Goal: Transaction & Acquisition: Subscribe to service/newsletter

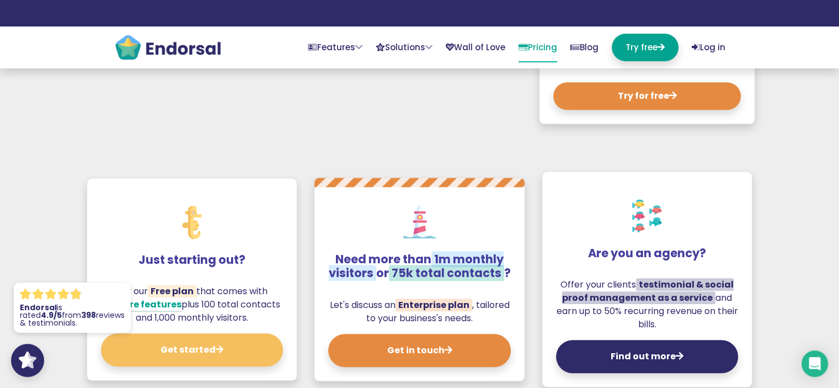
scroll to position [1158, 0]
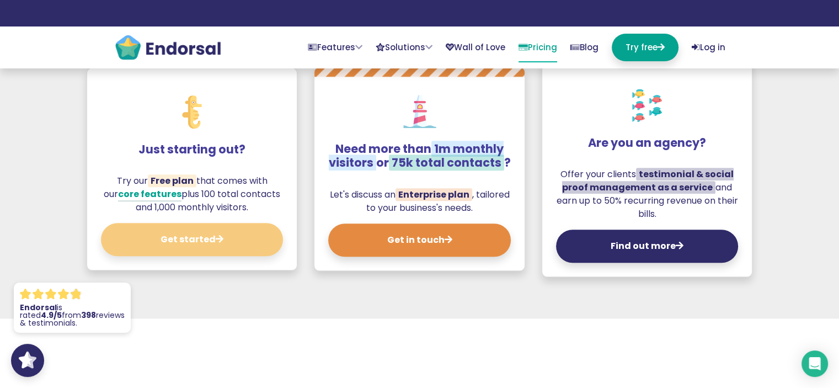
click at [218, 234] on icon at bounding box center [220, 238] width 8 height 9
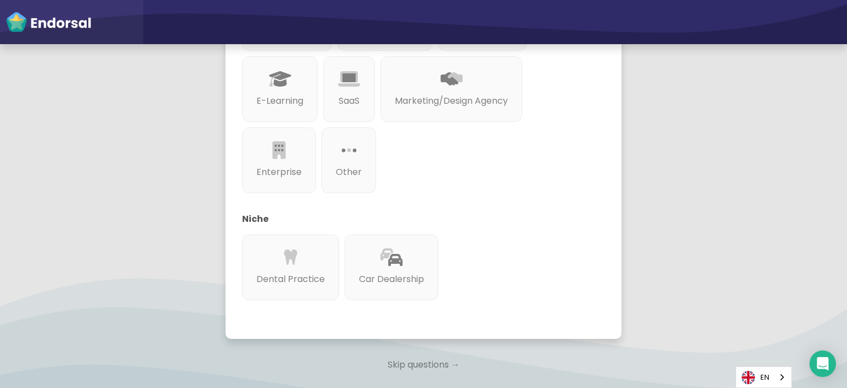
scroll to position [196, 0]
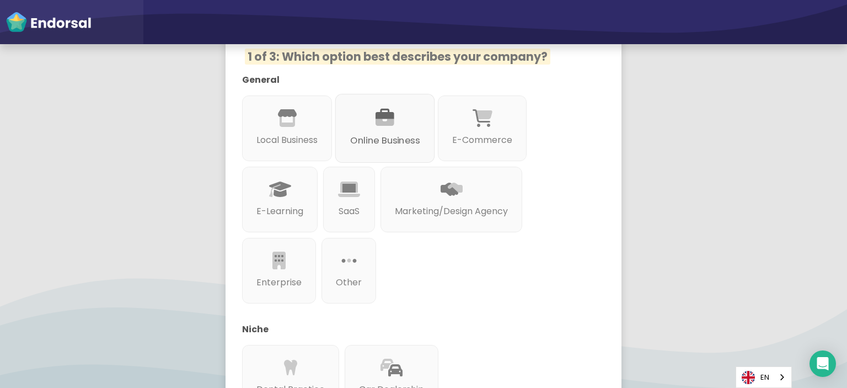
click at [384, 134] on p "Online Business" at bounding box center [384, 141] width 69 height 14
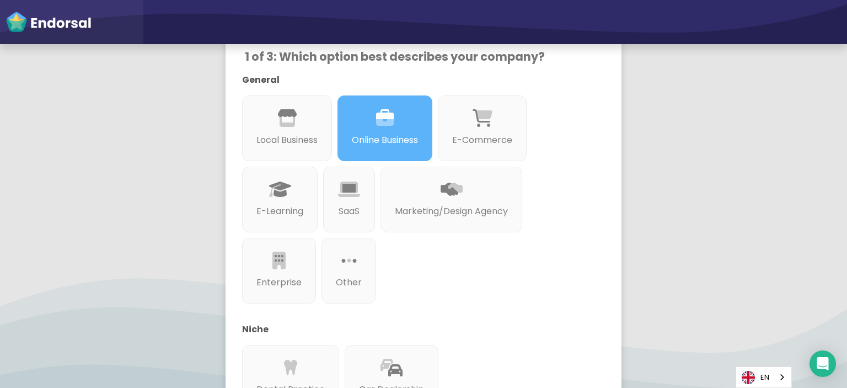
scroll to position [362, 0]
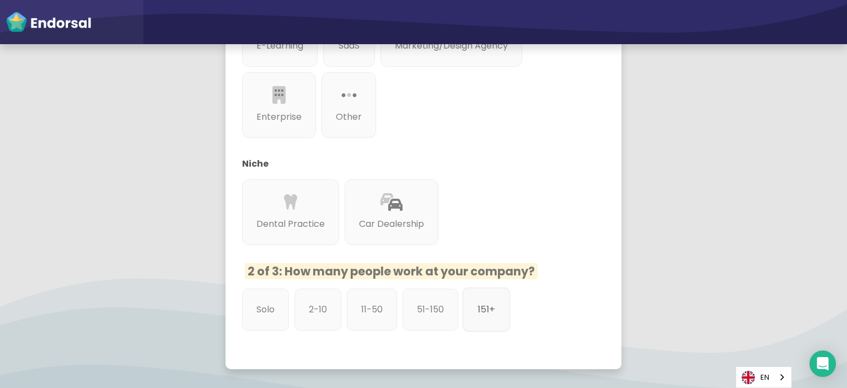
click at [478, 302] on p "151+" at bounding box center [487, 309] width 18 height 14
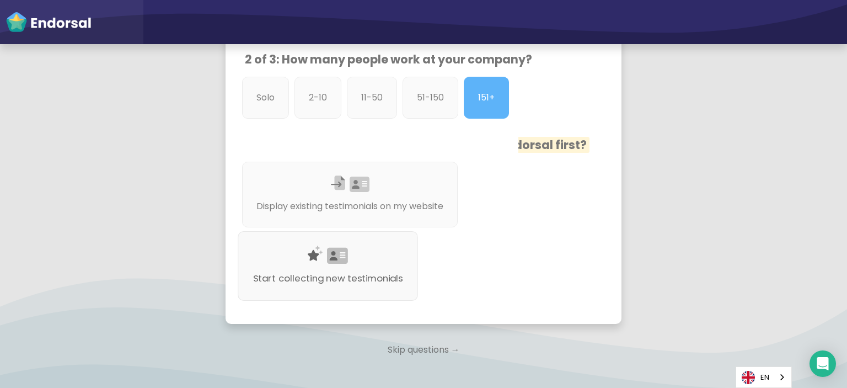
scroll to position [582, 0]
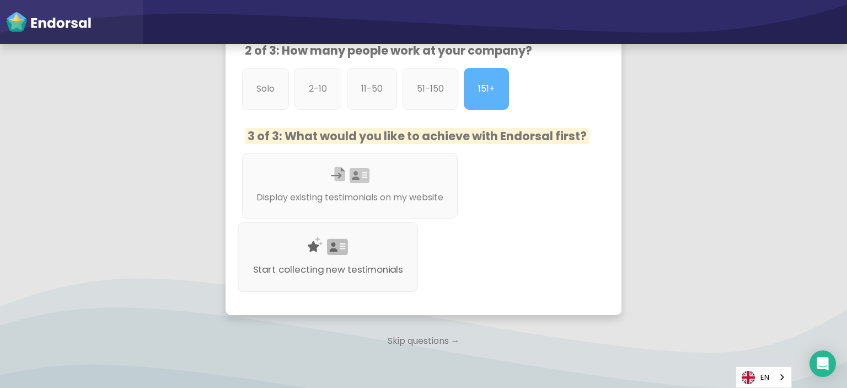
click at [355, 222] on div "Start collecting new testimonials" at bounding box center [328, 256] width 180 height 69
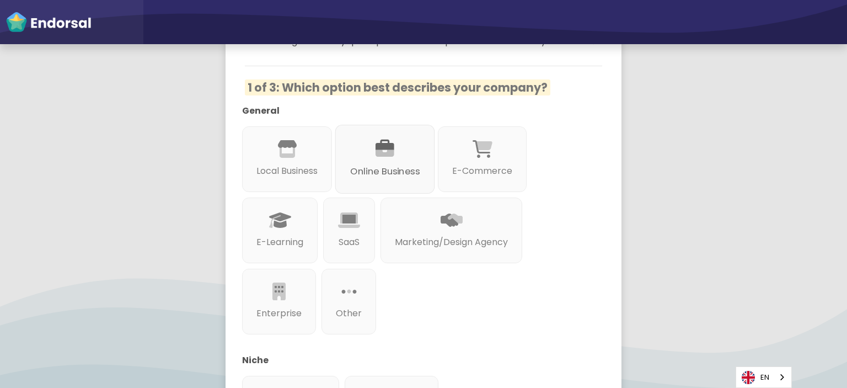
click at [383, 140] on icon at bounding box center [385, 149] width 19 height 19
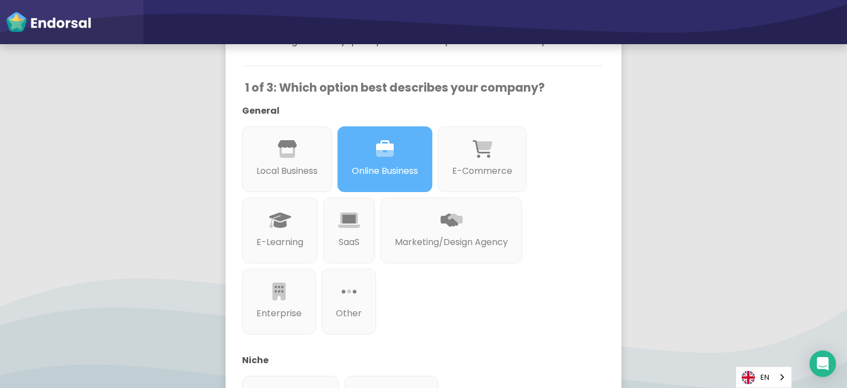
scroll to position [386, 0]
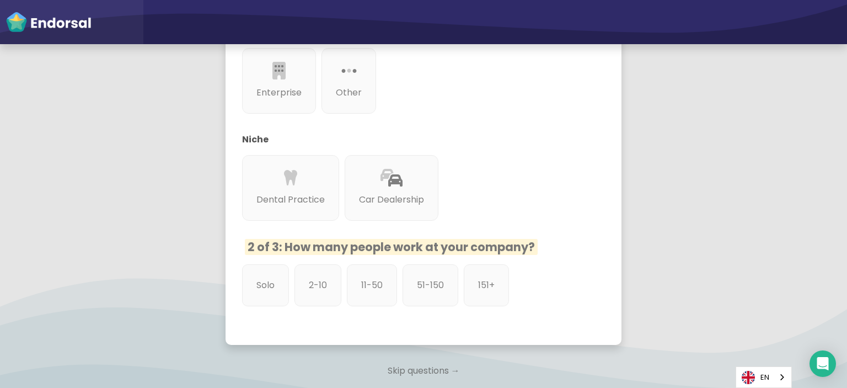
click at [426, 358] on p "Skip questions →" at bounding box center [424, 370] width 396 height 24
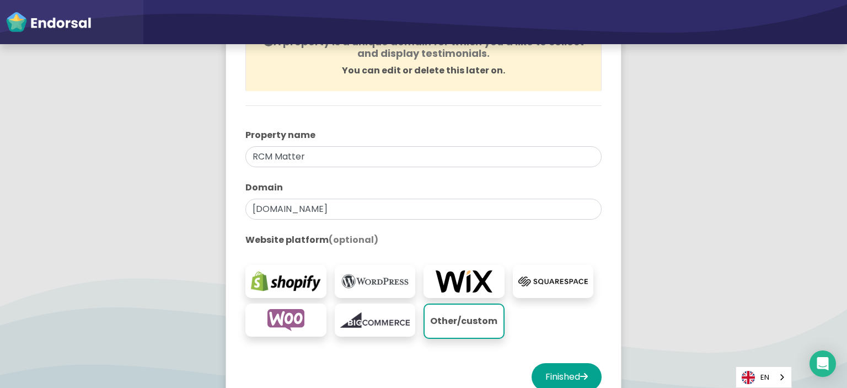
scroll to position [221, 0]
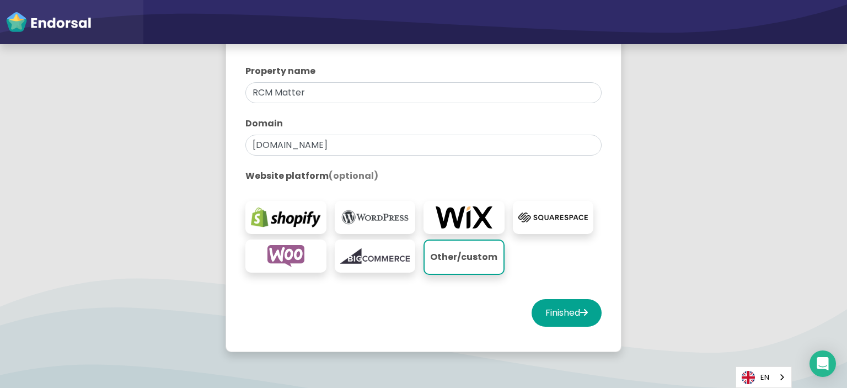
click at [357, 215] on img at bounding box center [375, 217] width 70 height 22
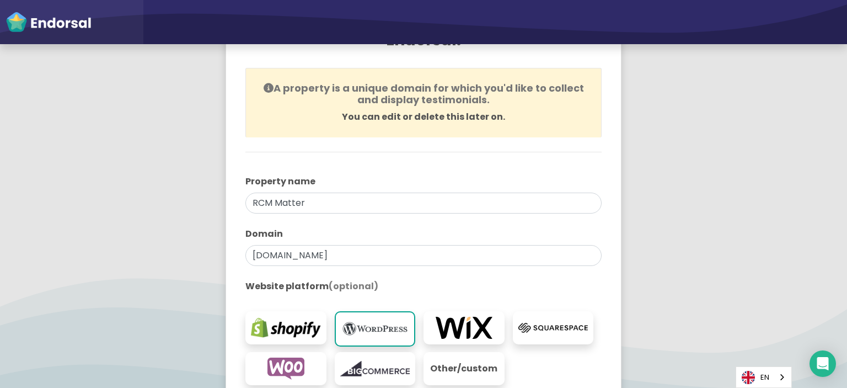
scroll to position [55, 0]
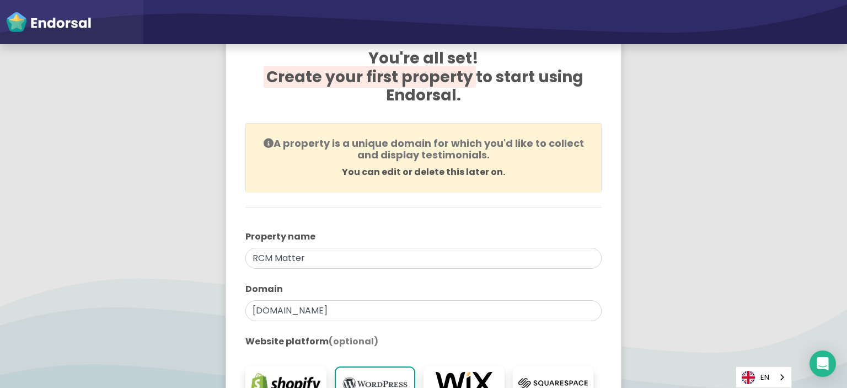
drag, startPoint x: 311, startPoint y: 141, endPoint x: 510, endPoint y: 157, distance: 199.7
click at [510, 157] on h4 "A property is a unique domain for which you'd like to collect and display testi…" at bounding box center [424, 149] width 328 height 24
click at [511, 158] on h4 "A property is a unique domain for which you'd like to collect and display testi…" at bounding box center [424, 149] width 328 height 24
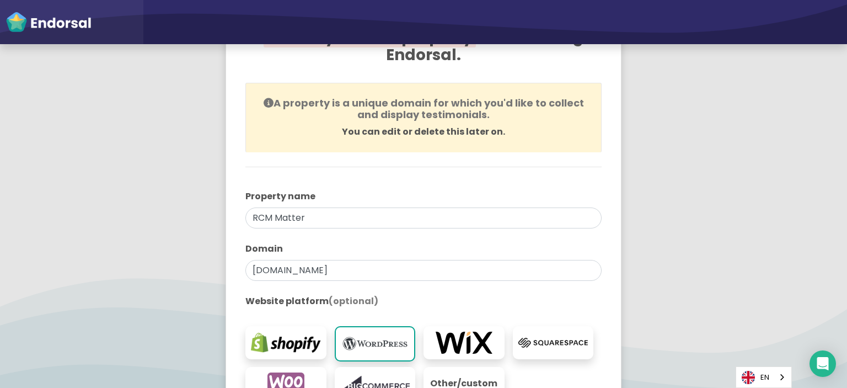
scroll to position [221, 0]
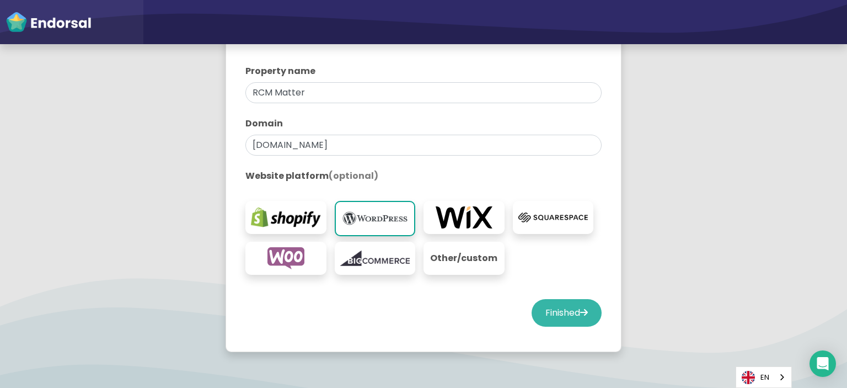
click at [555, 299] on button "Finished" at bounding box center [567, 313] width 70 height 28
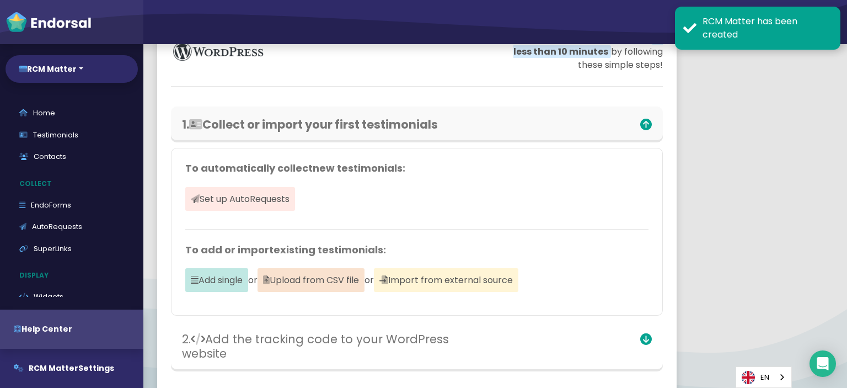
scroll to position [110, 0]
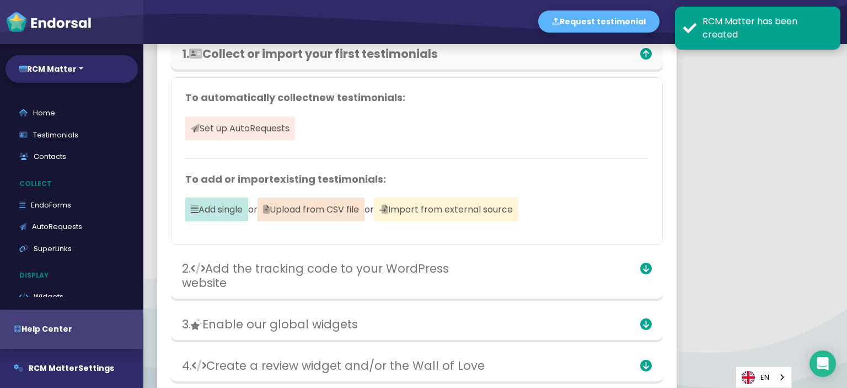
click at [787, 85] on app-cms "Set up your WordPress website in less than 10 minutes by following these simple…" at bounding box center [495, 190] width 704 height 513
click at [728, 93] on app-cms "Set up your WordPress website in less than 10 minutes by following these simple…" at bounding box center [495, 190] width 704 height 513
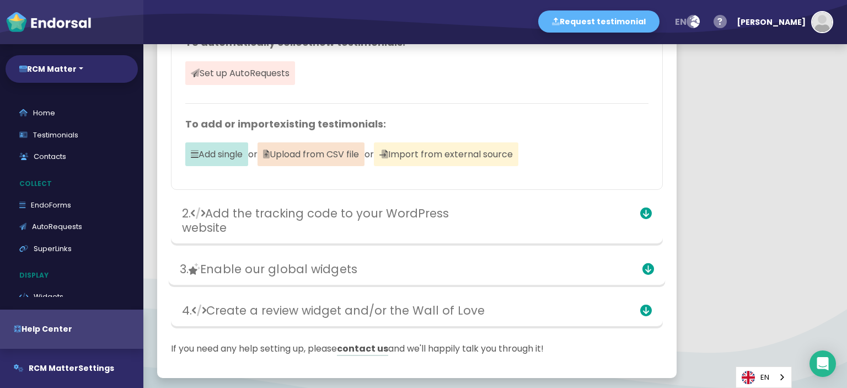
scroll to position [219, 0]
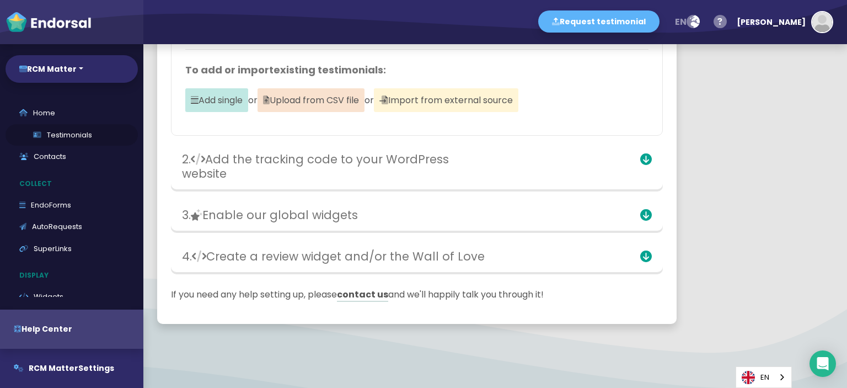
click at [64, 134] on link "Testimonials" at bounding box center [72, 135] width 132 height 22
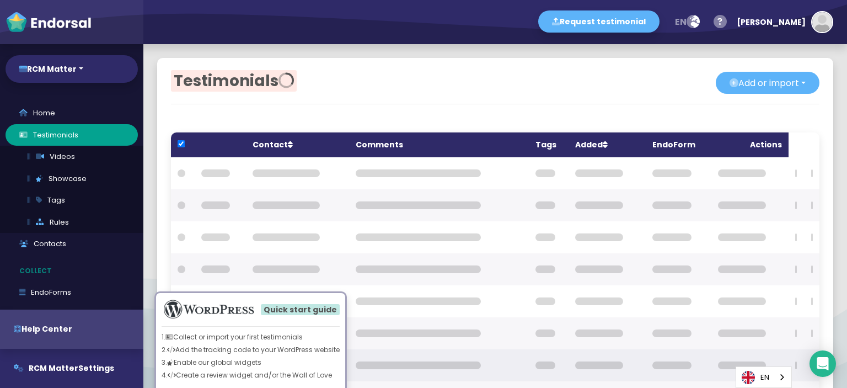
checkbox input "true"
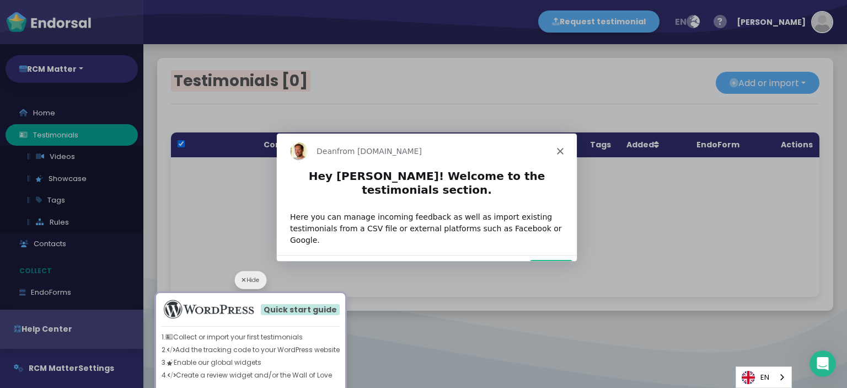
click at [254, 284] on div "Hide" at bounding box center [251, 280] width 32 height 18
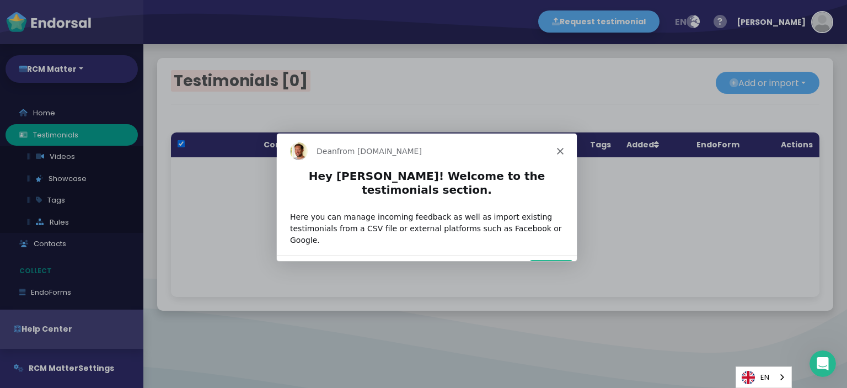
click at [562, 259] on button "Next" at bounding box center [550, 270] width 42 height 23
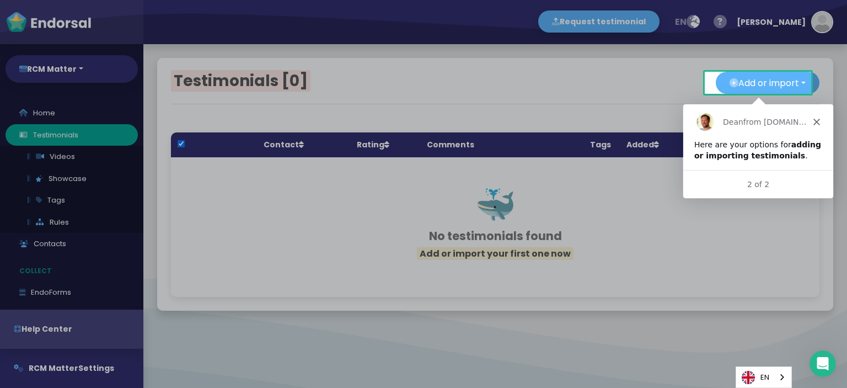
click at [815, 120] on icon "Close" at bounding box center [815, 121] width 7 height 7
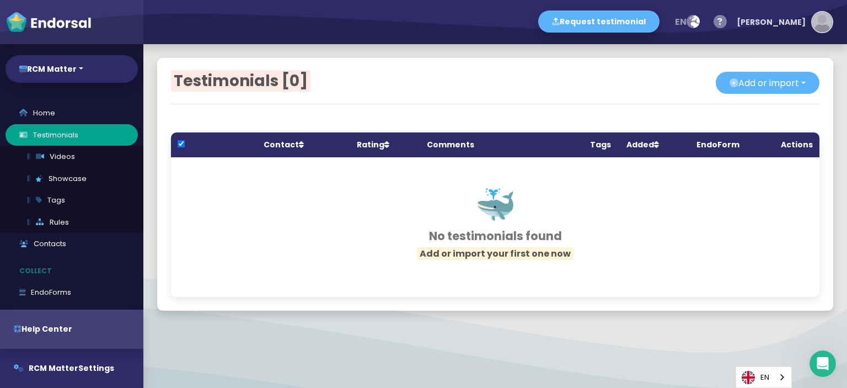
click at [810, 28] on button "[PERSON_NAME]" at bounding box center [782, 22] width 102 height 33
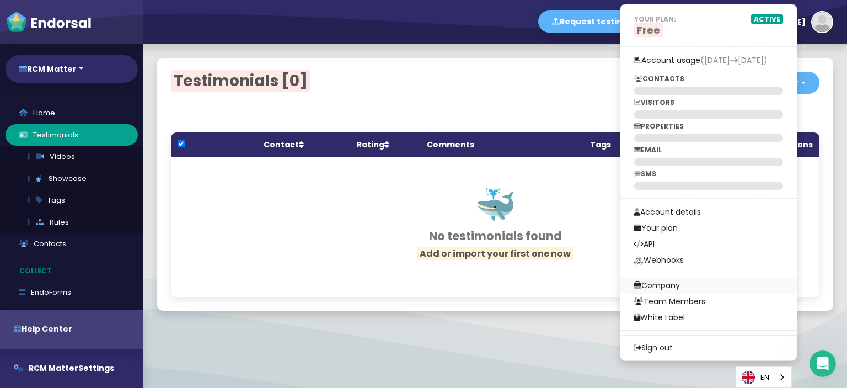
click at [712, 282] on link "Company" at bounding box center [708, 285] width 176 height 16
select select
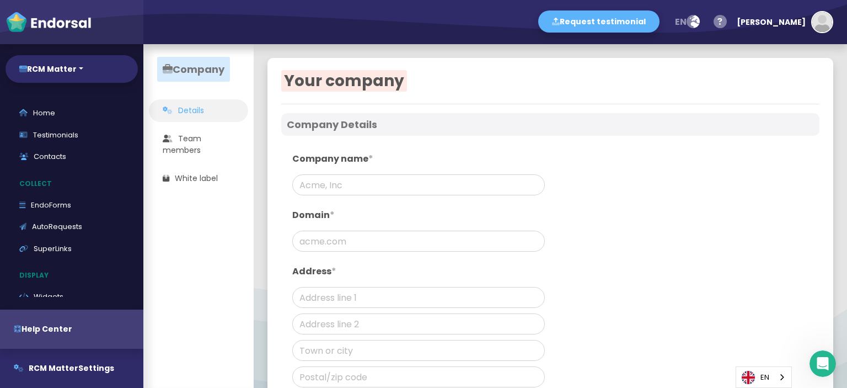
type input "RCM Matter"
click at [376, 183] on input "RCM Matter" at bounding box center [418, 184] width 253 height 21
click at [351, 233] on input "text" at bounding box center [418, 240] width 253 height 21
type input "rcmmatter.com"
click at [342, 287] on input "100N" at bounding box center [418, 297] width 253 height 21
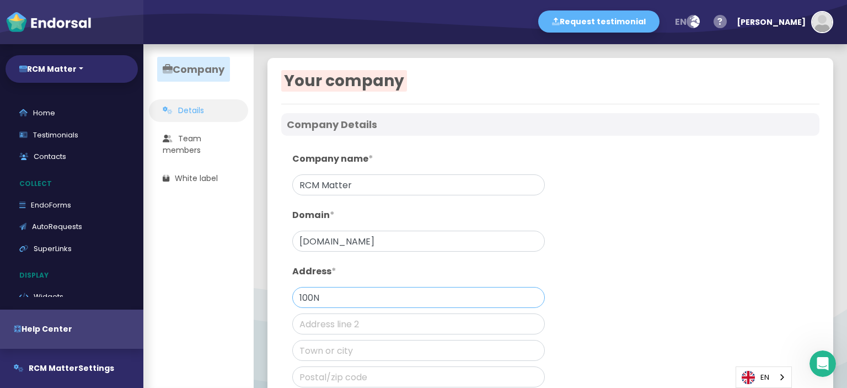
click at [360, 291] on input "100N" at bounding box center [418, 297] width 253 height 21
paste input "N Brand Blvd suite 522, Glendale, CA 91203, USA"
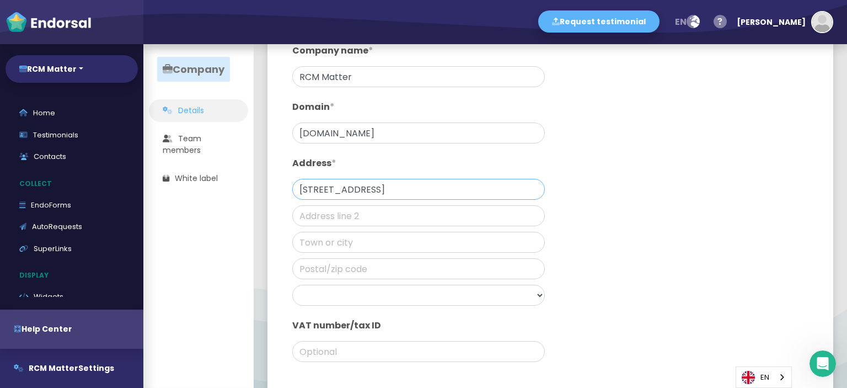
scroll to position [110, 0]
click at [476, 179] on input "100 N Brand Blvd suite 522, Glendale, CA 91203, USA" at bounding box center [418, 186] width 253 height 21
type input "100 N Brand Blvd suite 522, Glendale, CA , USA"
click at [384, 256] on input "text" at bounding box center [418, 266] width 253 height 21
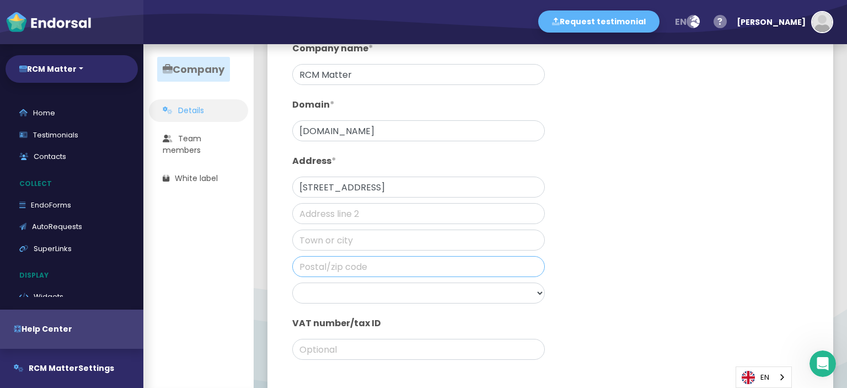
paste input "91203"
type input "91203"
click at [333, 282] on select "Afghanistan Albania Algeria Andorra Angola Anguilla Antigua & Barbuda Argentina…" at bounding box center [418, 292] width 253 height 21
select select "United States"
click at [292, 282] on select "Afghanistan Albania Algeria Andorra Angola Anguilla Antigua & Barbuda Argentina…" at bounding box center [418, 292] width 253 height 21
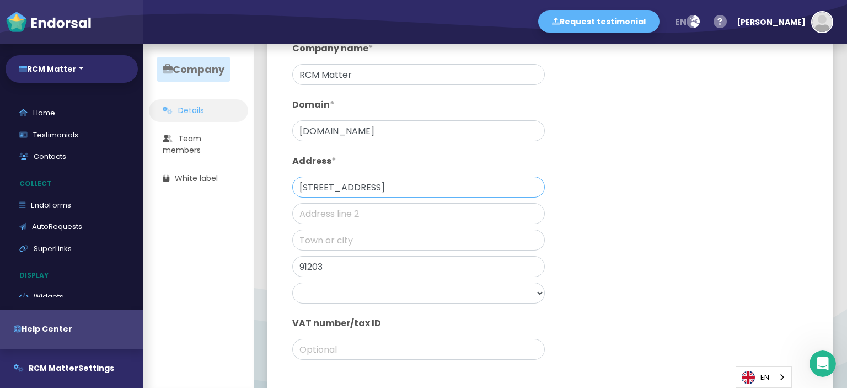
click at [428, 186] on input "100 N Brand Blvd suite 522, Glendale, CA , USA" at bounding box center [418, 186] width 253 height 21
click at [427, 176] on input "100 N Brand Blvd suite 522, Glendale, CA , USA" at bounding box center [418, 186] width 253 height 21
type input "100 N Brand Blvd suite 522, , CA , USA"
click at [385, 229] on input "text" at bounding box center [418, 239] width 253 height 21
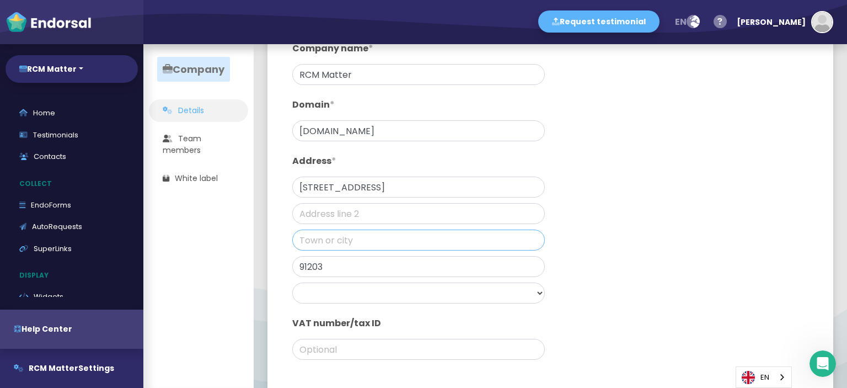
paste input "Glendale"
type input "Glendale"
drag, startPoint x: 404, startPoint y: 178, endPoint x: 496, endPoint y: 178, distance: 91.5
click at [496, 178] on input "100 N Brand Blvd suite 522, , CA , USA" at bounding box center [418, 186] width 253 height 21
type input "100 N Brand Blvd suite 522"
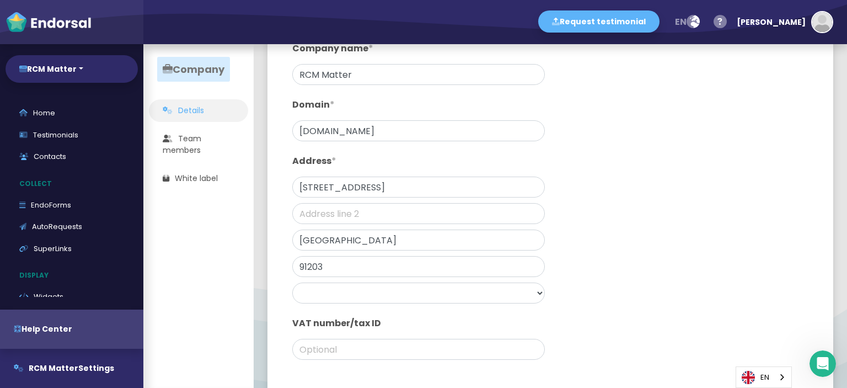
click at [704, 216] on div "Company name * RCM Matter Domain * rcmmatter.com Address * 100 N Brand Blvd sui…" at bounding box center [550, 203] width 538 height 345
click at [388, 231] on input "Glendale" at bounding box center [418, 239] width 253 height 21
type input "Glendale, California"
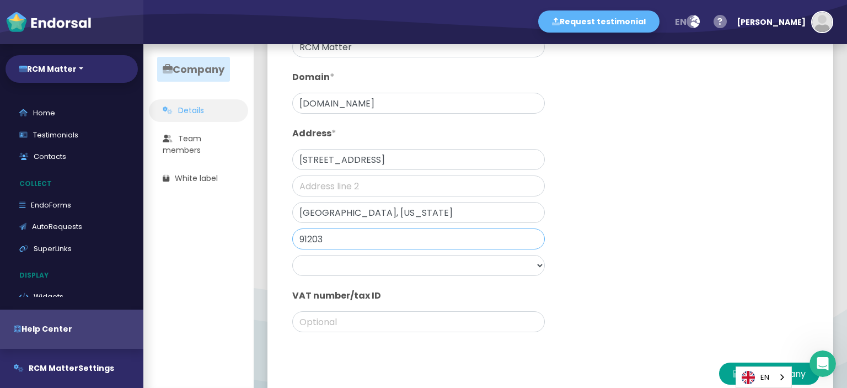
scroll to position [146, 0]
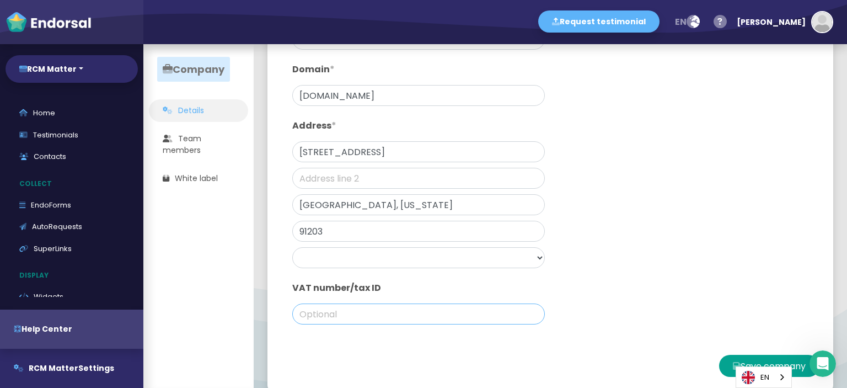
click at [373, 303] on input "text" at bounding box center [418, 313] width 253 height 21
click at [734, 355] on button "Save company" at bounding box center [769, 366] width 100 height 22
click at [760, 355] on button "Save company" at bounding box center [769, 366] width 100 height 22
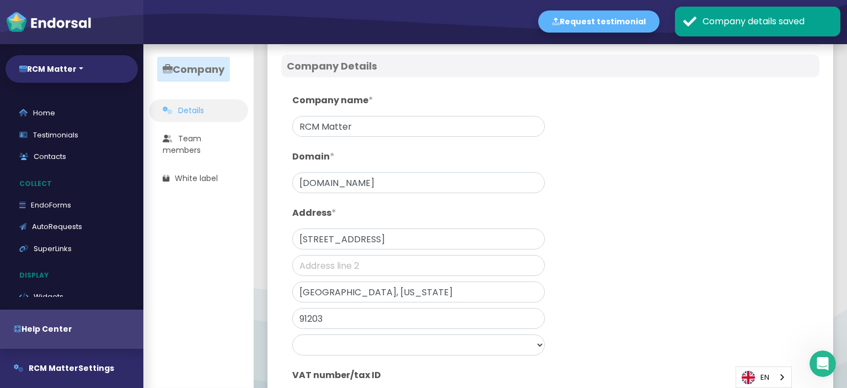
scroll to position [0, 0]
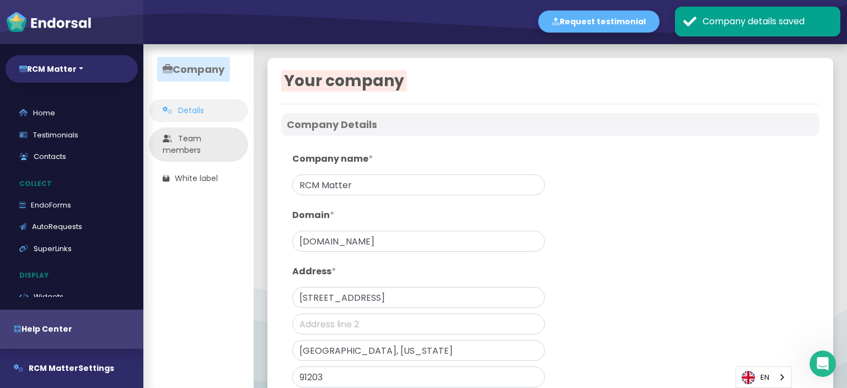
click at [192, 140] on link "Team members" at bounding box center [198, 144] width 99 height 34
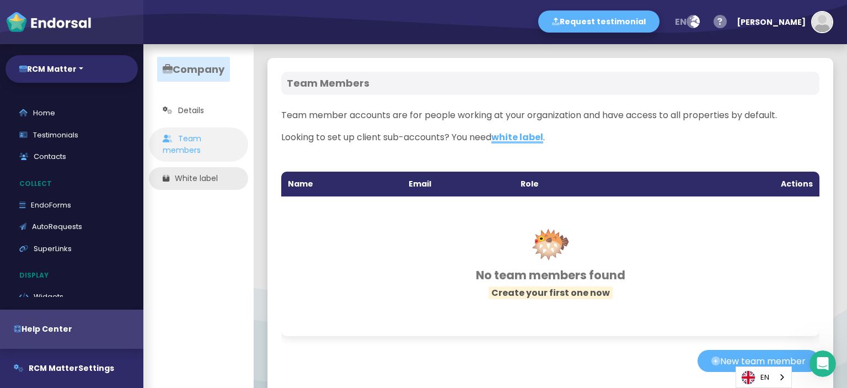
click at [214, 178] on link "White label" at bounding box center [198, 178] width 99 height 23
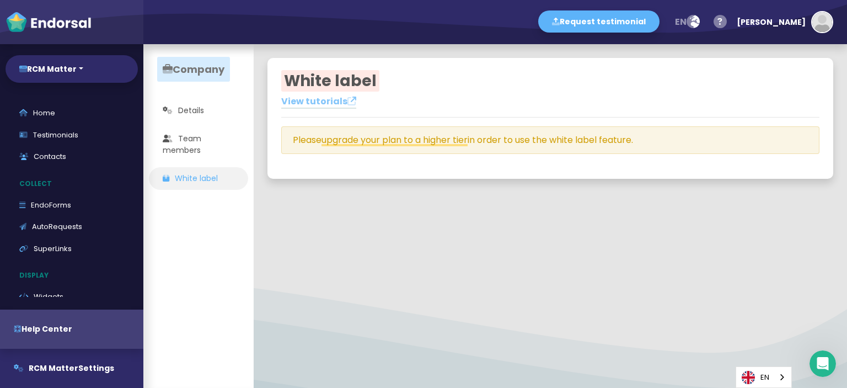
scroll to position [221, 0]
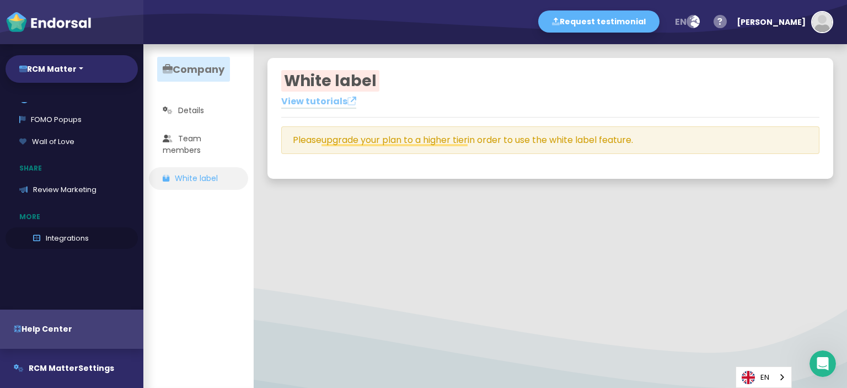
click at [59, 246] on link "Integrations" at bounding box center [72, 238] width 132 height 22
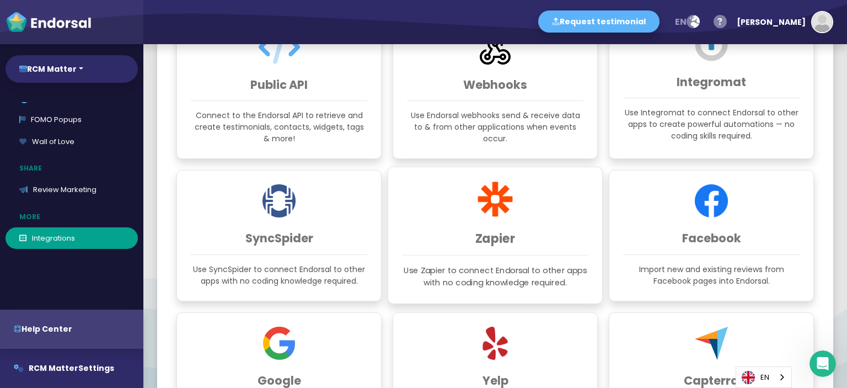
scroll to position [276, 0]
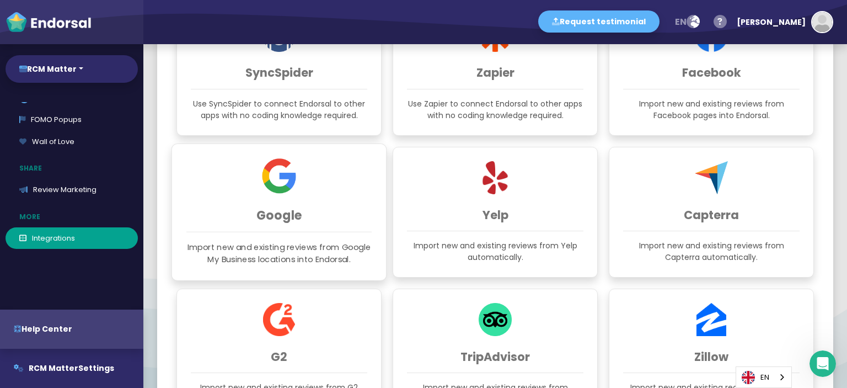
click at [298, 207] on h3 "Google" at bounding box center [278, 214] width 185 height 14
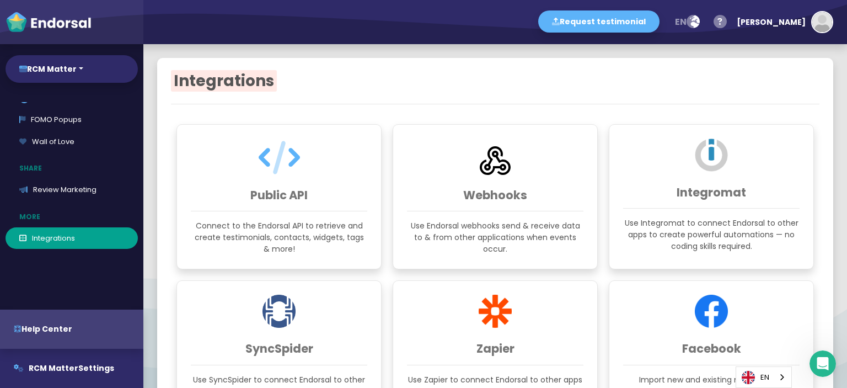
scroll to position [308, 0]
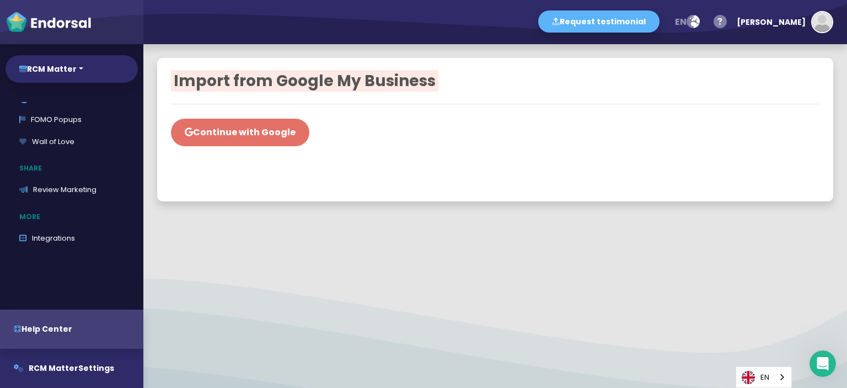
click at [244, 141] on button "Continue with Google" at bounding box center [240, 133] width 138 height 28
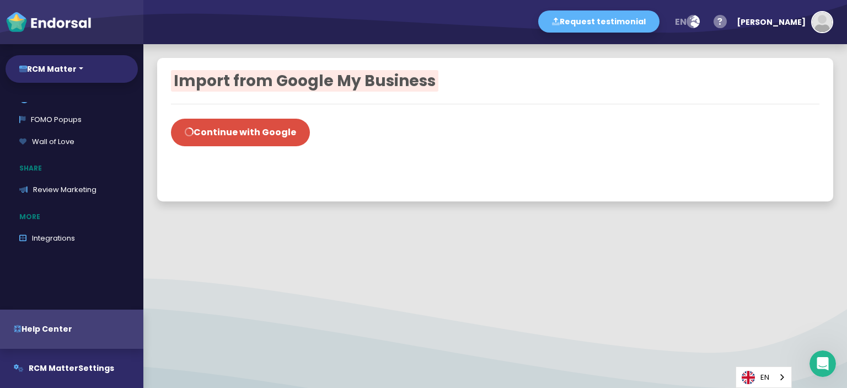
click at [320, 81] on span "Import from Google My Business" at bounding box center [304, 81] width 267 height 22
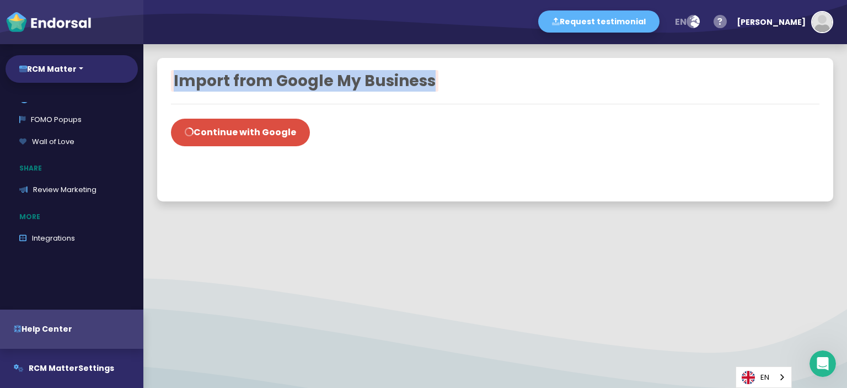
click at [320, 81] on span "Import from Google My Business" at bounding box center [304, 81] width 267 height 22
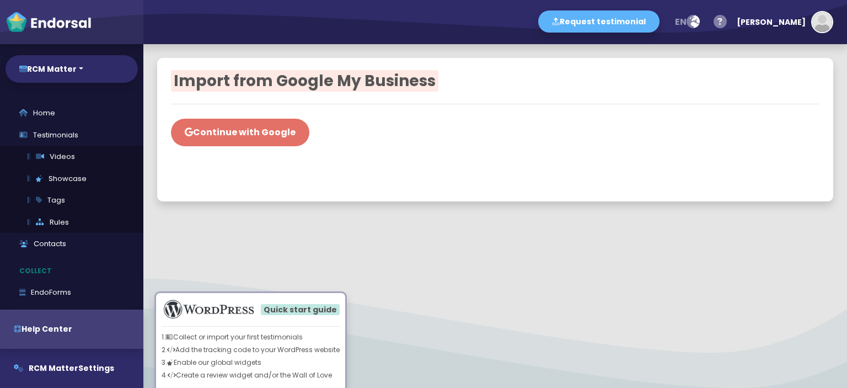
click at [251, 130] on button "Continue with Google" at bounding box center [240, 133] width 138 height 28
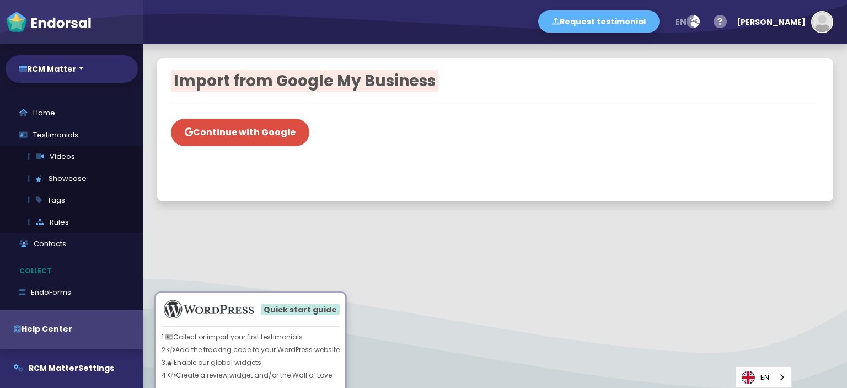
click at [571, 269] on div "Import from Google My Business Continue with Google" at bounding box center [495, 216] width 704 height 344
click at [655, 10] on button "Request testimonial" at bounding box center [598, 21] width 121 height 22
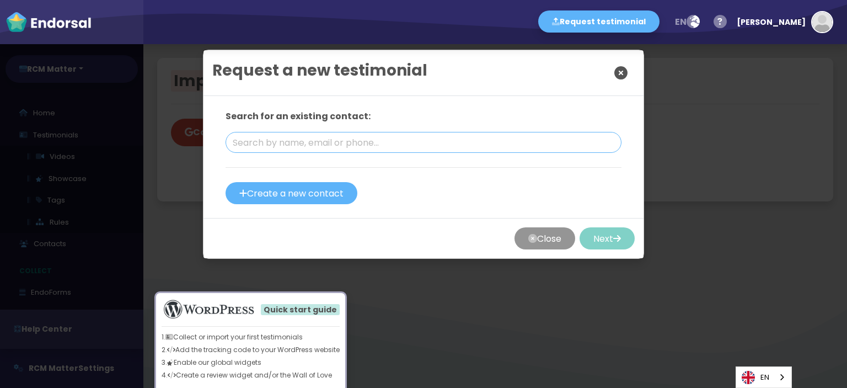
click at [335, 141] on input "text" at bounding box center [424, 142] width 396 height 21
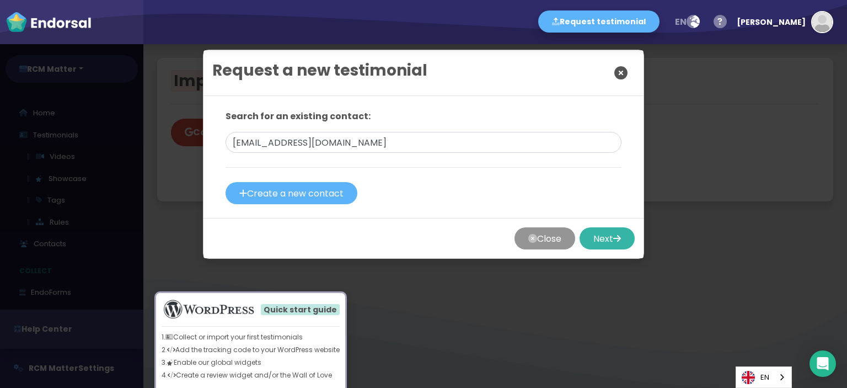
click at [586, 233] on button "Next" at bounding box center [607, 238] width 55 height 22
drag, startPoint x: 242, startPoint y: 142, endPoint x: 207, endPoint y: 142, distance: 35.3
click at [207, 142] on div "Search for an existing contact: [EMAIL_ADDRESS][DOMAIN_NAME] Create a new conta…" at bounding box center [423, 157] width 440 height 122
type input "[PERSON_NAME][EMAIL_ADDRESS][DOMAIN_NAME]"
click at [619, 232] on button "Next" at bounding box center [607, 238] width 55 height 22
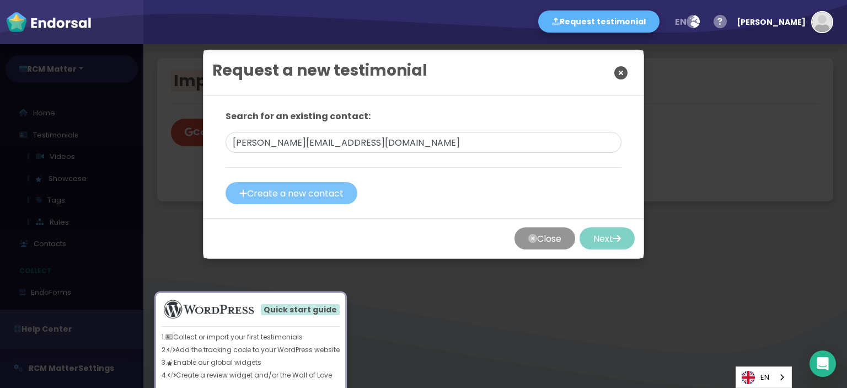
click at [307, 183] on button "Create a new contact" at bounding box center [292, 193] width 132 height 22
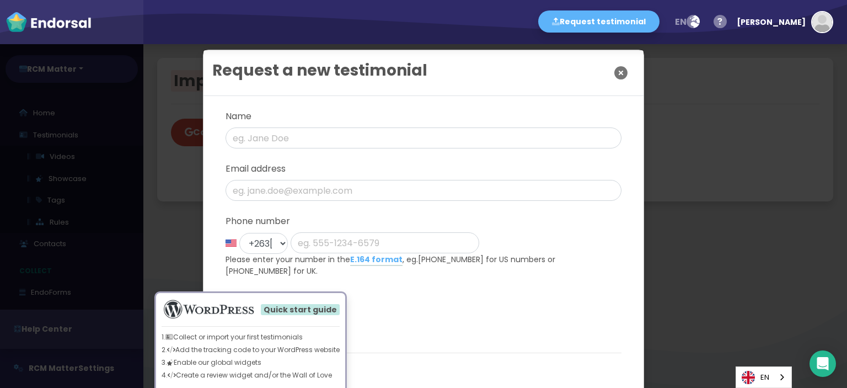
click at [619, 71] on icon "Close" at bounding box center [620, 73] width 13 height 28
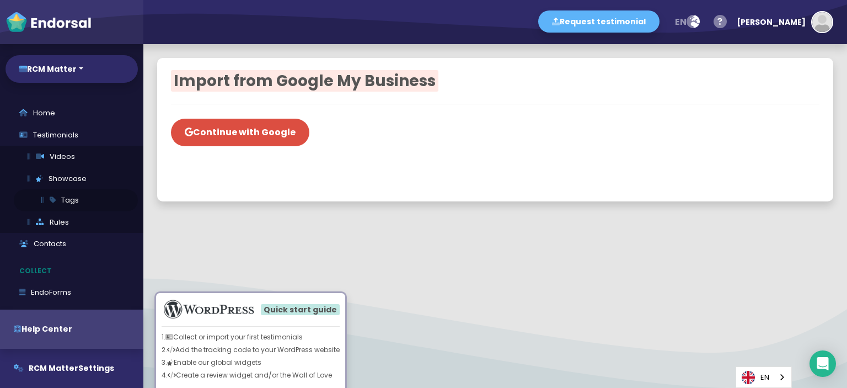
drag, startPoint x: 287, startPoint y: 128, endPoint x: 20, endPoint y: 191, distance: 274.2
click at [422, 128] on div "Continue with Google" at bounding box center [495, 129] width 648 height 33
click at [63, 138] on link "Testimonials" at bounding box center [72, 135] width 132 height 22
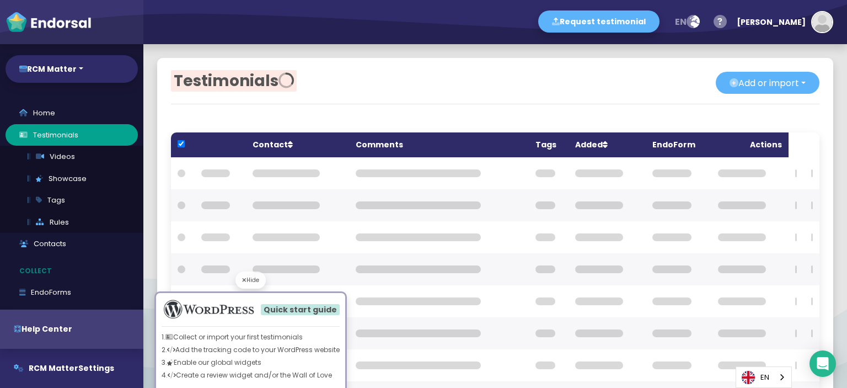
checkbox input "true"
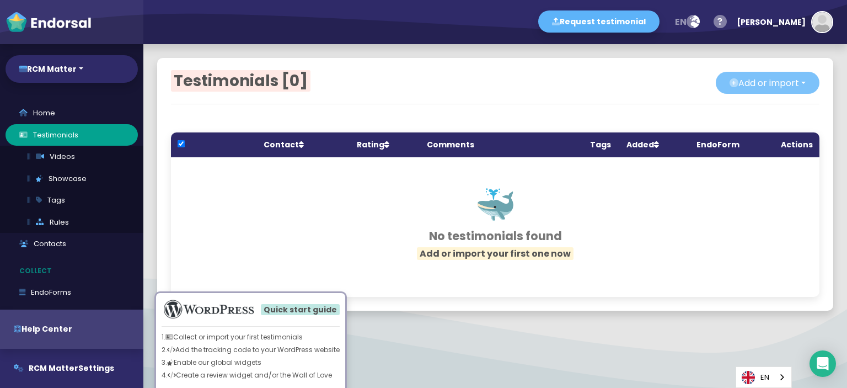
click at [750, 83] on button "Add or import" at bounding box center [768, 83] width 104 height 22
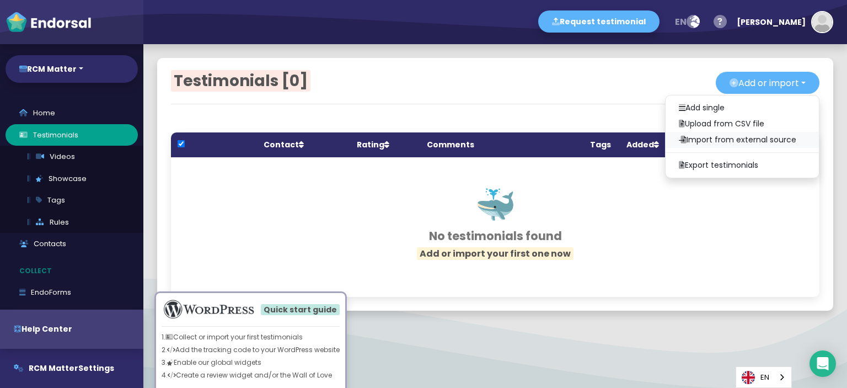
click at [736, 139] on link "Import from external source" at bounding box center [742, 140] width 153 height 16
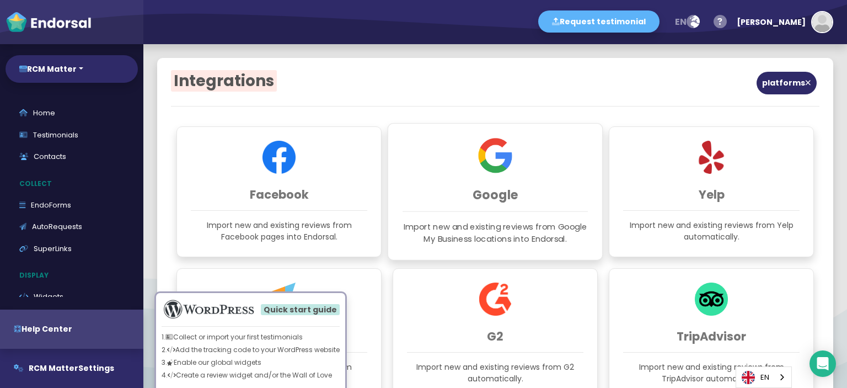
click at [535, 228] on p "Import new and existing reviews from Google My Business locations into Endorsal." at bounding box center [495, 233] width 185 height 24
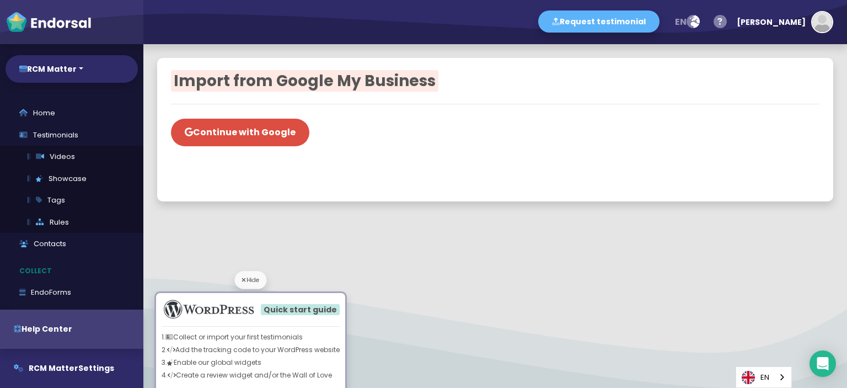
click at [243, 280] on div "Hide" at bounding box center [251, 280] width 32 height 18
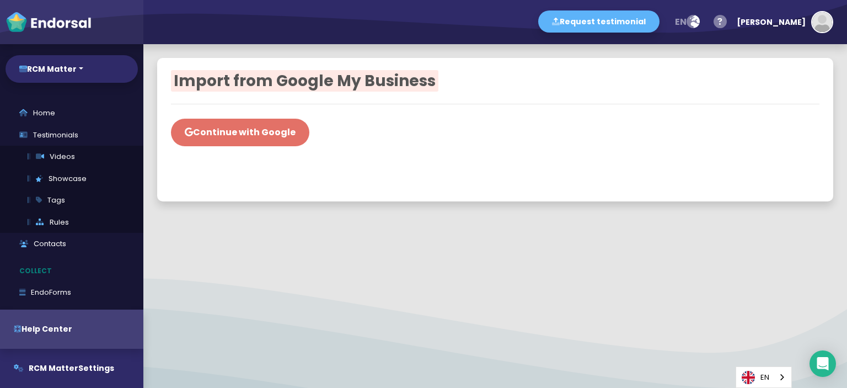
click at [262, 119] on button "Continue with Google" at bounding box center [240, 133] width 138 height 28
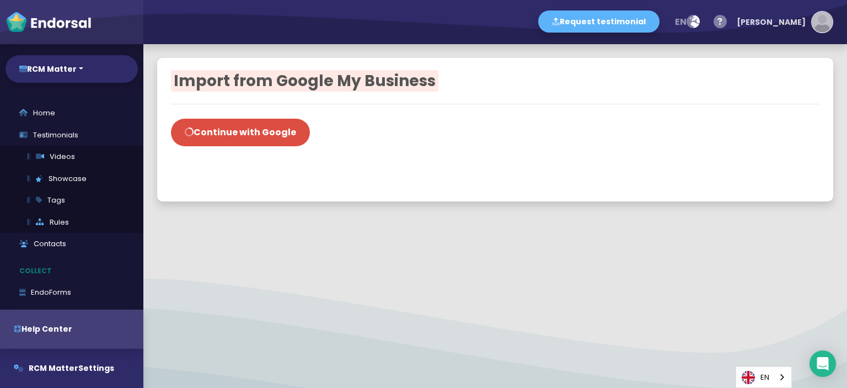
click at [823, 20] on img "button" at bounding box center [822, 22] width 20 height 20
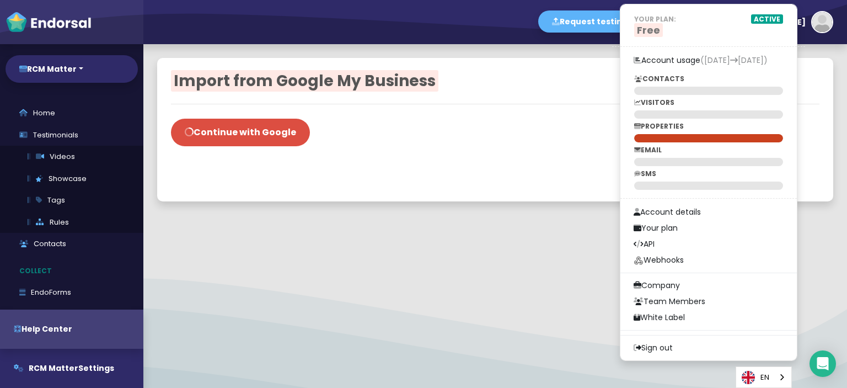
drag, startPoint x: 734, startPoint y: 282, endPoint x: 526, endPoint y: 256, distance: 210.0
click at [526, 256] on div at bounding box center [495, 263] width 704 height 14
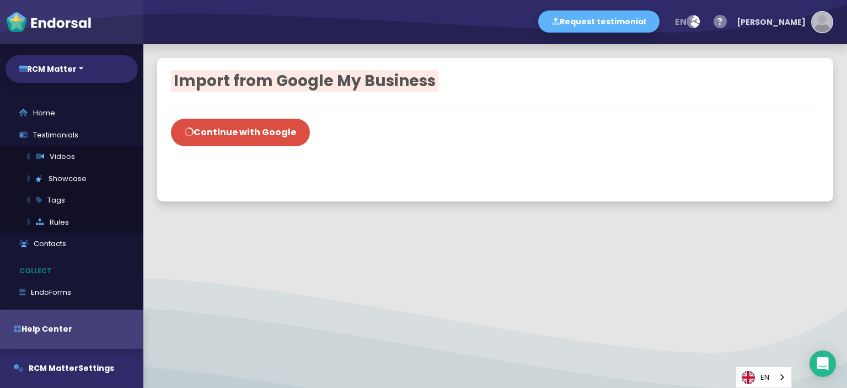
click at [821, 17] on img "button" at bounding box center [822, 22] width 20 height 20
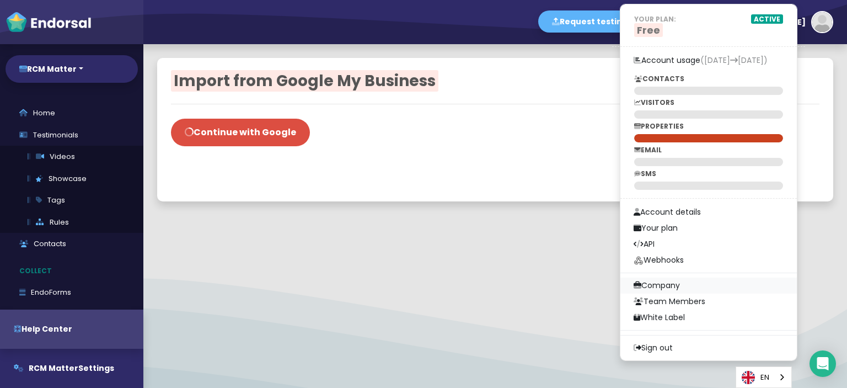
click at [688, 281] on link "Company" at bounding box center [708, 285] width 176 height 16
select select
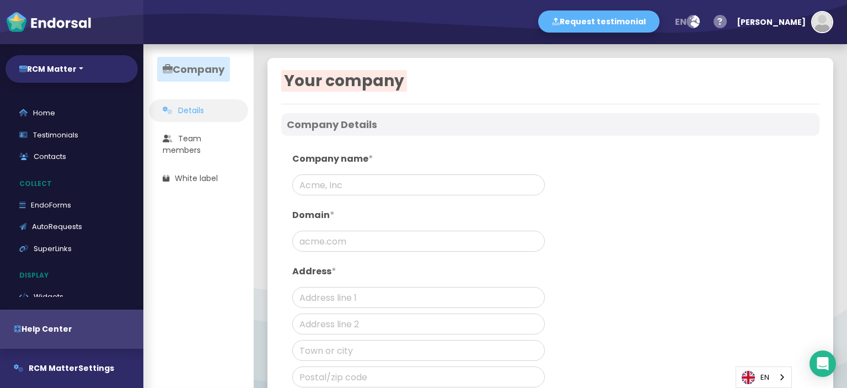
type input "RCM Matter"
type input "[DOMAIN_NAME]"
type input "[STREET_ADDRESS]"
type input "[GEOGRAPHIC_DATA], [US_STATE]"
type input "91203"
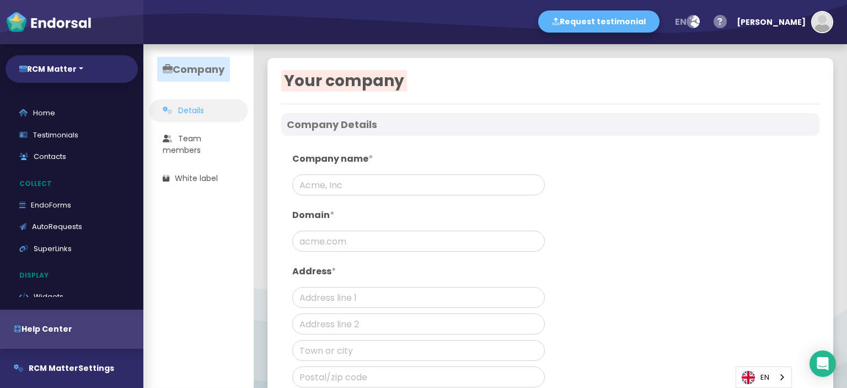
select select "[GEOGRAPHIC_DATA]"
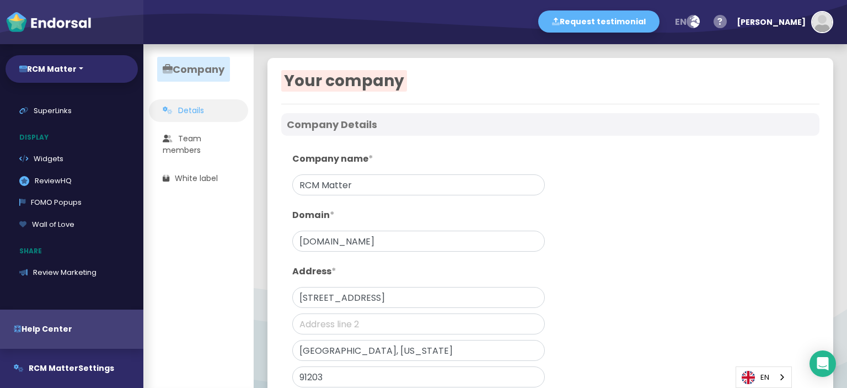
scroll to position [221, 0]
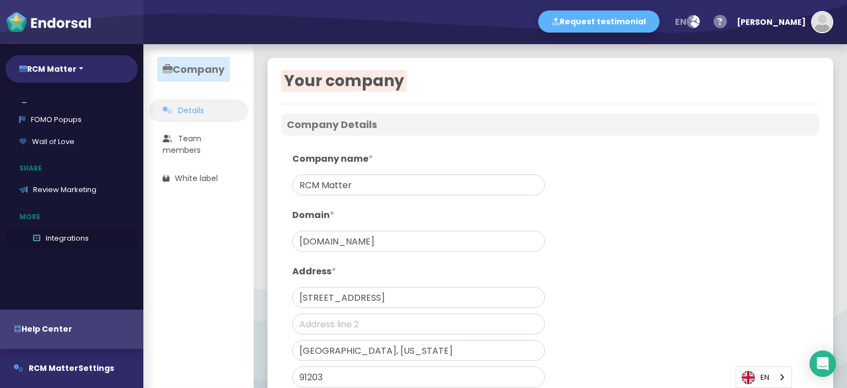
click at [66, 228] on link "Integrations" at bounding box center [72, 238] width 132 height 22
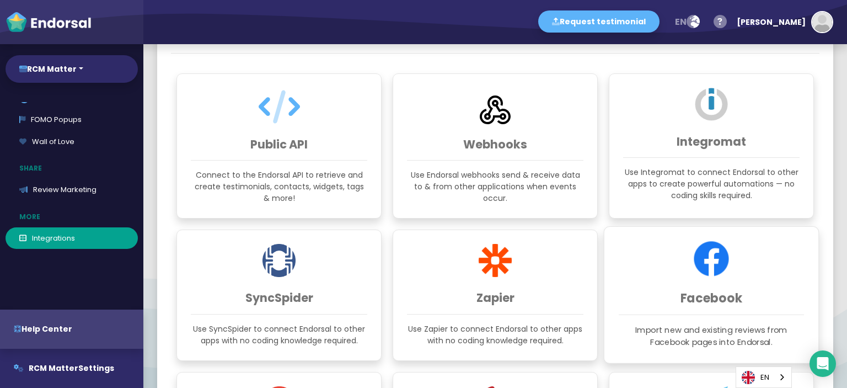
scroll to position [165, 0]
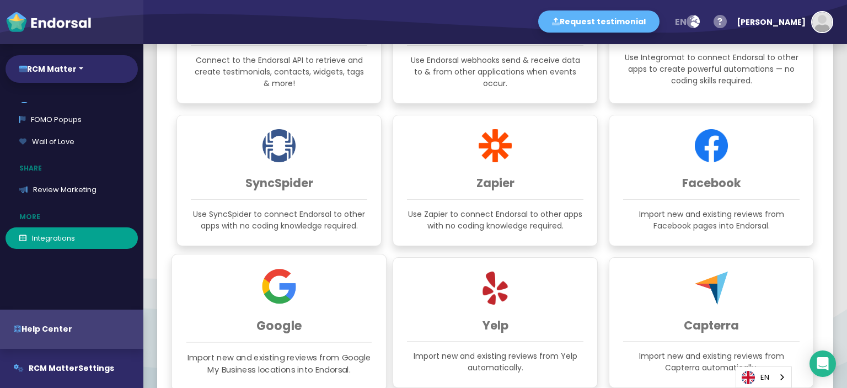
click at [266, 288] on img at bounding box center [279, 286] width 35 height 35
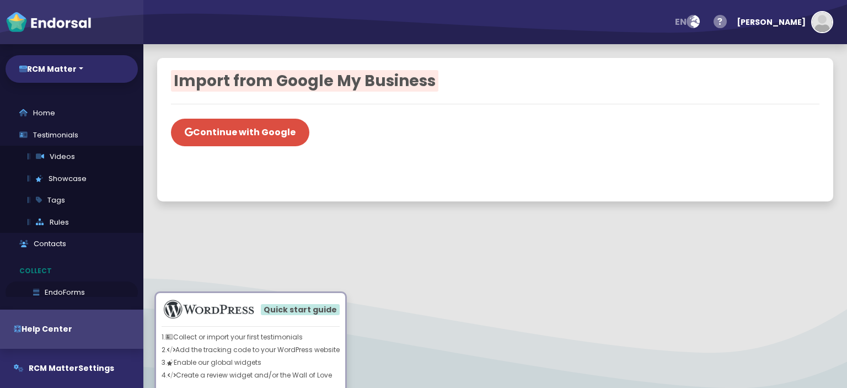
scroll to position [276, 0]
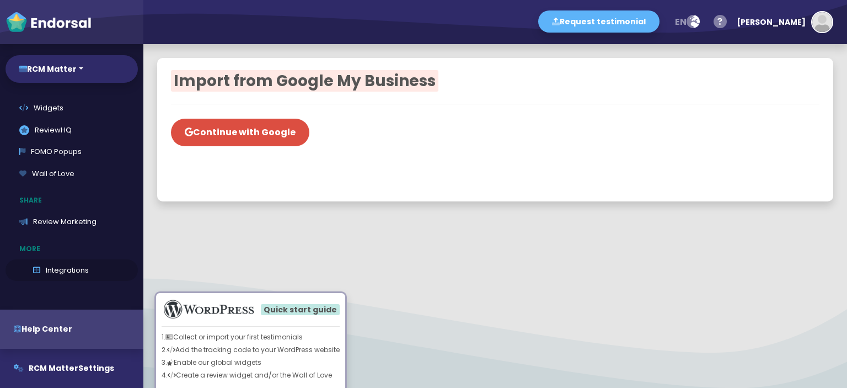
click at [63, 271] on link "Integrations" at bounding box center [72, 270] width 132 height 22
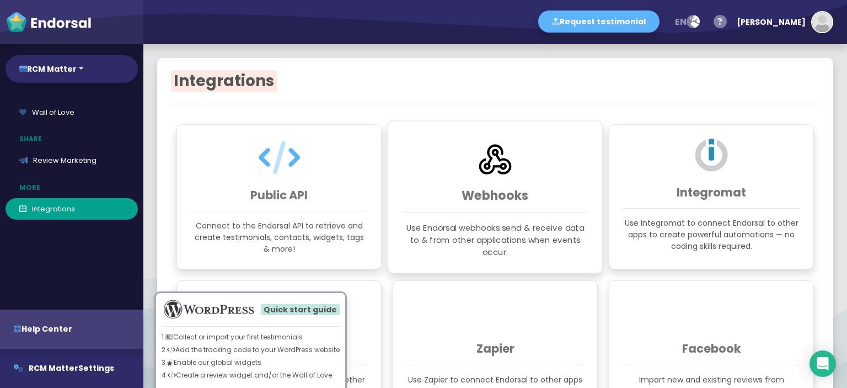
scroll to position [189, 0]
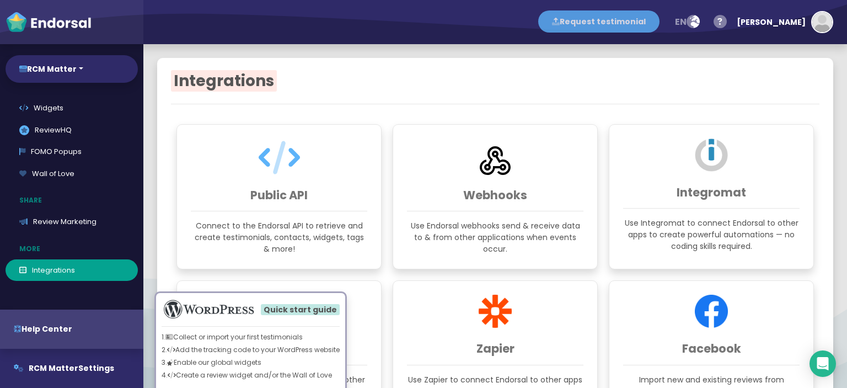
click at [650, 15] on button "Request testimonial" at bounding box center [598, 21] width 121 height 22
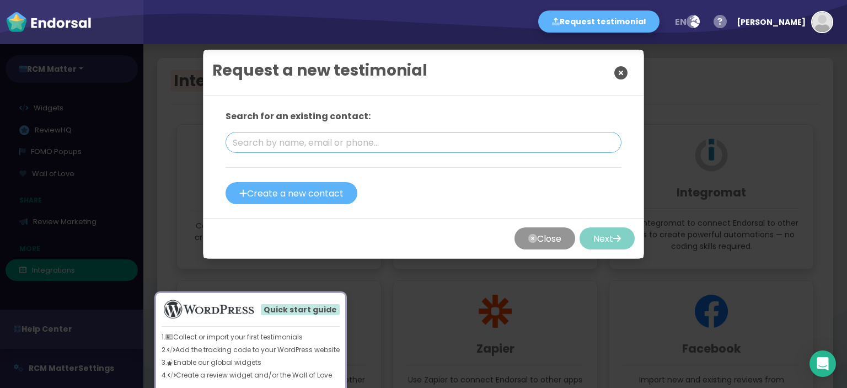
click at [328, 137] on input "text" at bounding box center [424, 142] width 396 height 21
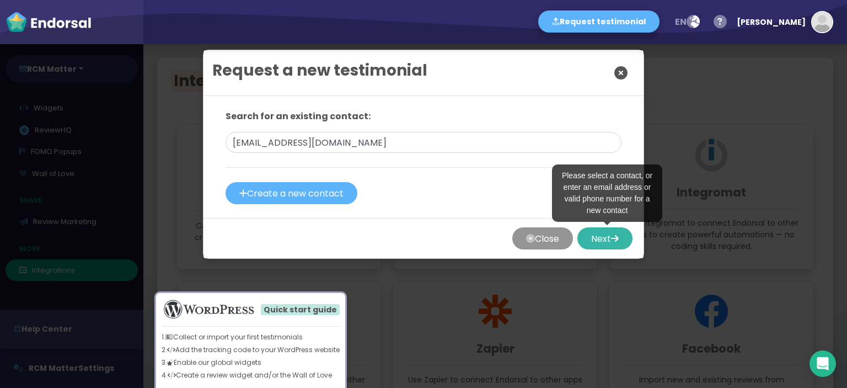
click at [613, 230] on icon "button" at bounding box center [615, 238] width 8 height 22
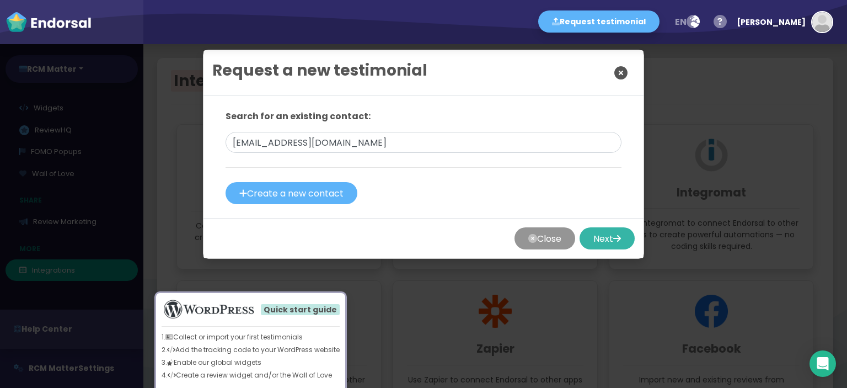
click at [613, 230] on icon "button" at bounding box center [617, 238] width 8 height 22
click at [302, 138] on input "[EMAIL_ADDRESS][DOMAIN_NAME]" at bounding box center [424, 142] width 396 height 21
click at [230, 138] on input "[PERSON_NAME][EMAIL_ADDRESS][DOMAIN_NAME]" at bounding box center [424, 142] width 396 height 21
type input "[PERSON_NAME][EMAIL_ADDRESS][DOMAIN_NAME]"
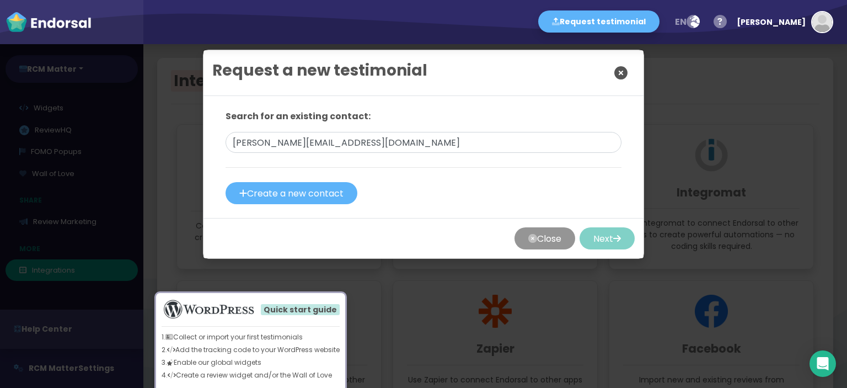
click at [403, 153] on div at bounding box center [424, 156] width 396 height 6
click at [616, 232] on icon "button" at bounding box center [617, 238] width 8 height 22
click at [610, 191] on div "Search for an existing contact: [PERSON_NAME][EMAIL_ADDRESS][DOMAIN_NAME] Creat…" at bounding box center [424, 157] width 396 height 94
click at [620, 77] on icon "Close" at bounding box center [620, 73] width 13 height 28
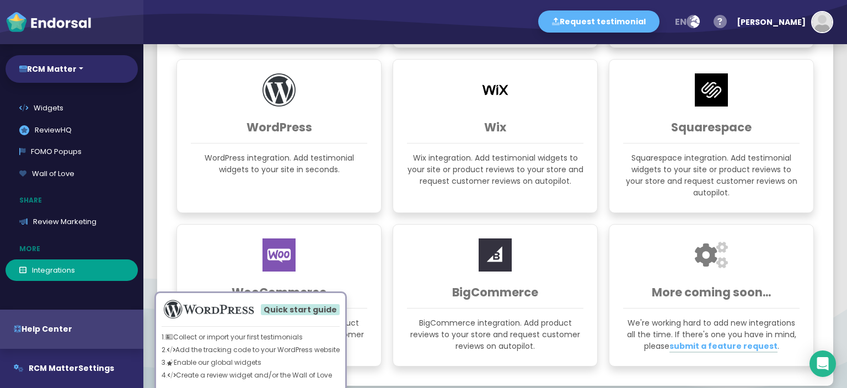
scroll to position [827, 0]
